Goal: Information Seeking & Learning: Learn about a topic

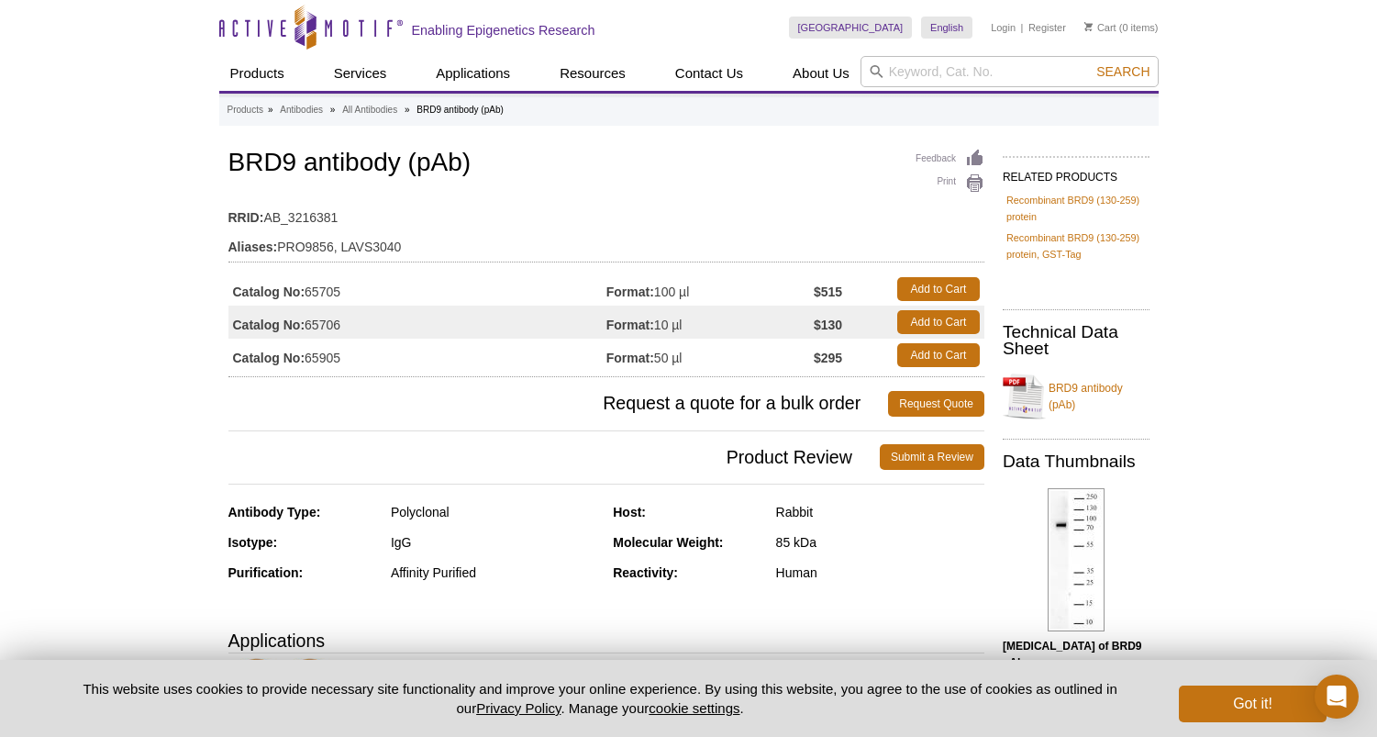
drag, startPoint x: 351, startPoint y: 289, endPoint x: 309, endPoint y: 289, distance: 42.2
click at [309, 289] on td "Catalog No: 65705" at bounding box center [417, 289] width 378 height 33
click at [454, 239] on td "Aliases: PRO9856, LAVS3040" at bounding box center [606, 242] width 756 height 29
drag, startPoint x: 472, startPoint y: 163, endPoint x: 235, endPoint y: 171, distance: 236.9
click at [235, 171] on h1 "BRD9 antibody (pAb)" at bounding box center [606, 164] width 756 height 31
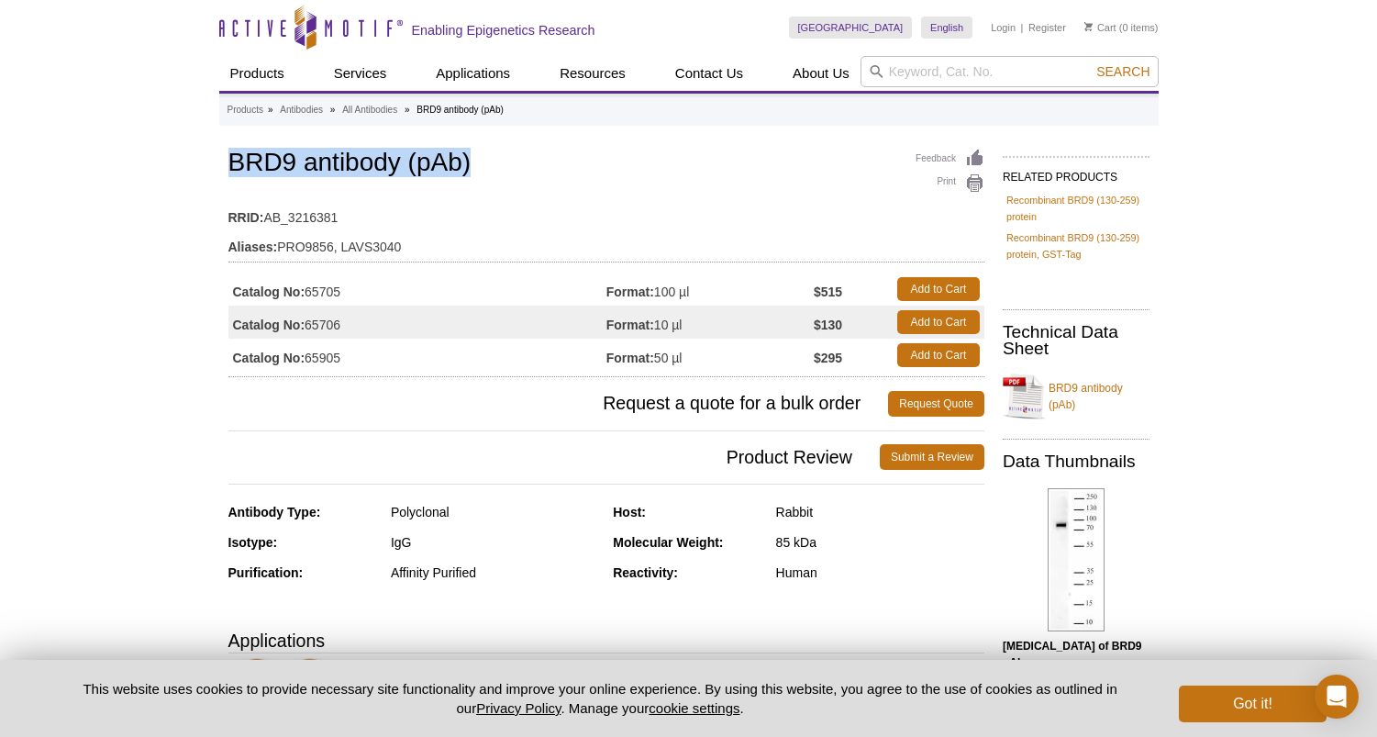
copy h1 "BRD9 antibody (pAb)"
drag, startPoint x: 353, startPoint y: 295, endPoint x: 306, endPoint y: 295, distance: 46.8
click at [306, 295] on td "Catalog No: 65705" at bounding box center [417, 289] width 378 height 33
copy td "65705"
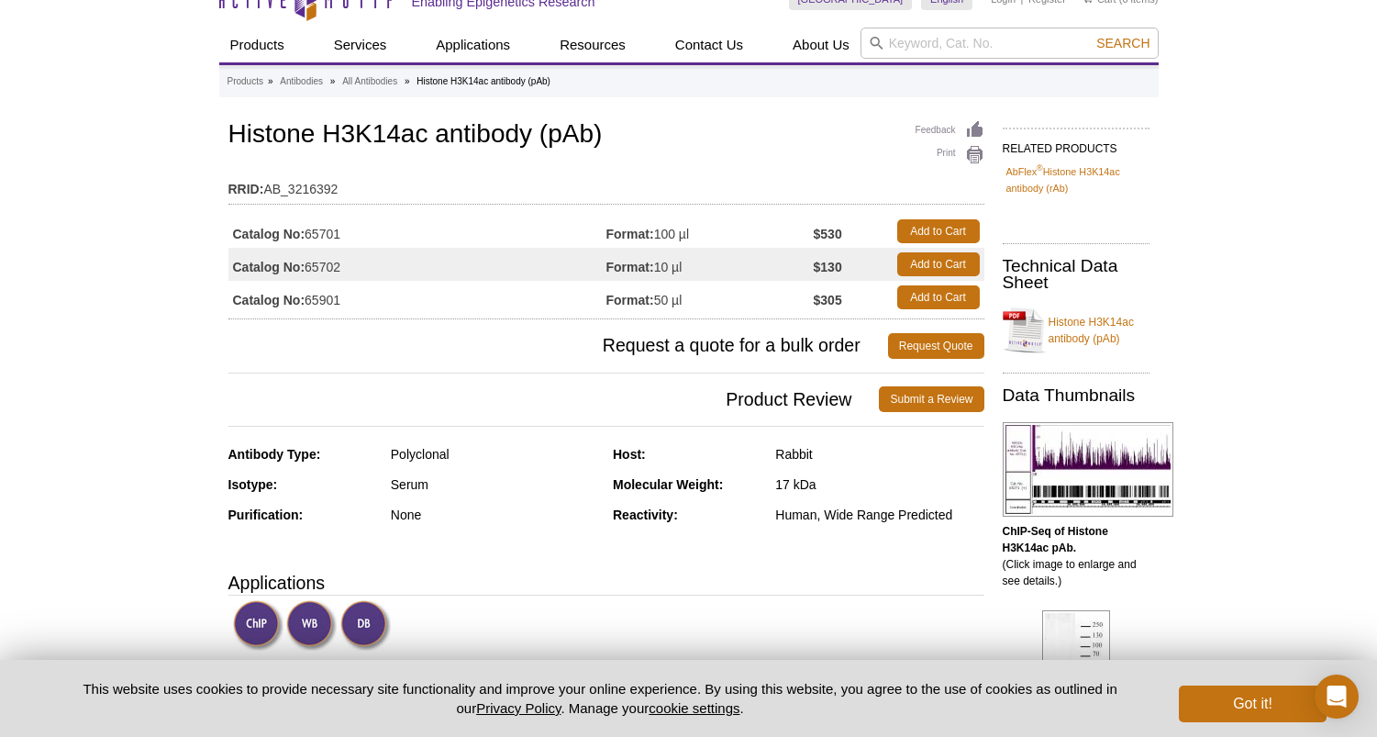
scroll to position [31, 0]
